Goal: Navigation & Orientation: Find specific page/section

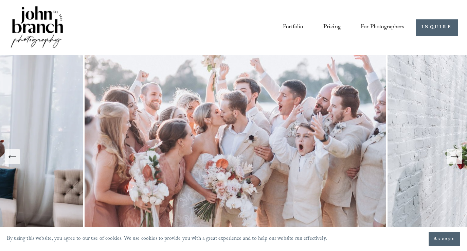
click at [0, 0] on link "Courses" at bounding box center [0, 0] width 0 height 0
click at [0, 0] on span "Presets" at bounding box center [0, 0] width 0 height 0
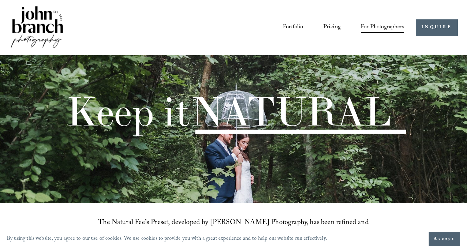
click at [0, 0] on link "Blog" at bounding box center [0, 0] width 0 height 0
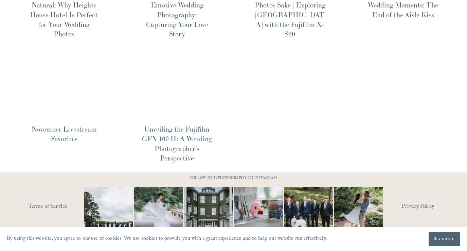
scroll to position [421, 0]
